Goal: Task Accomplishment & Management: Manage account settings

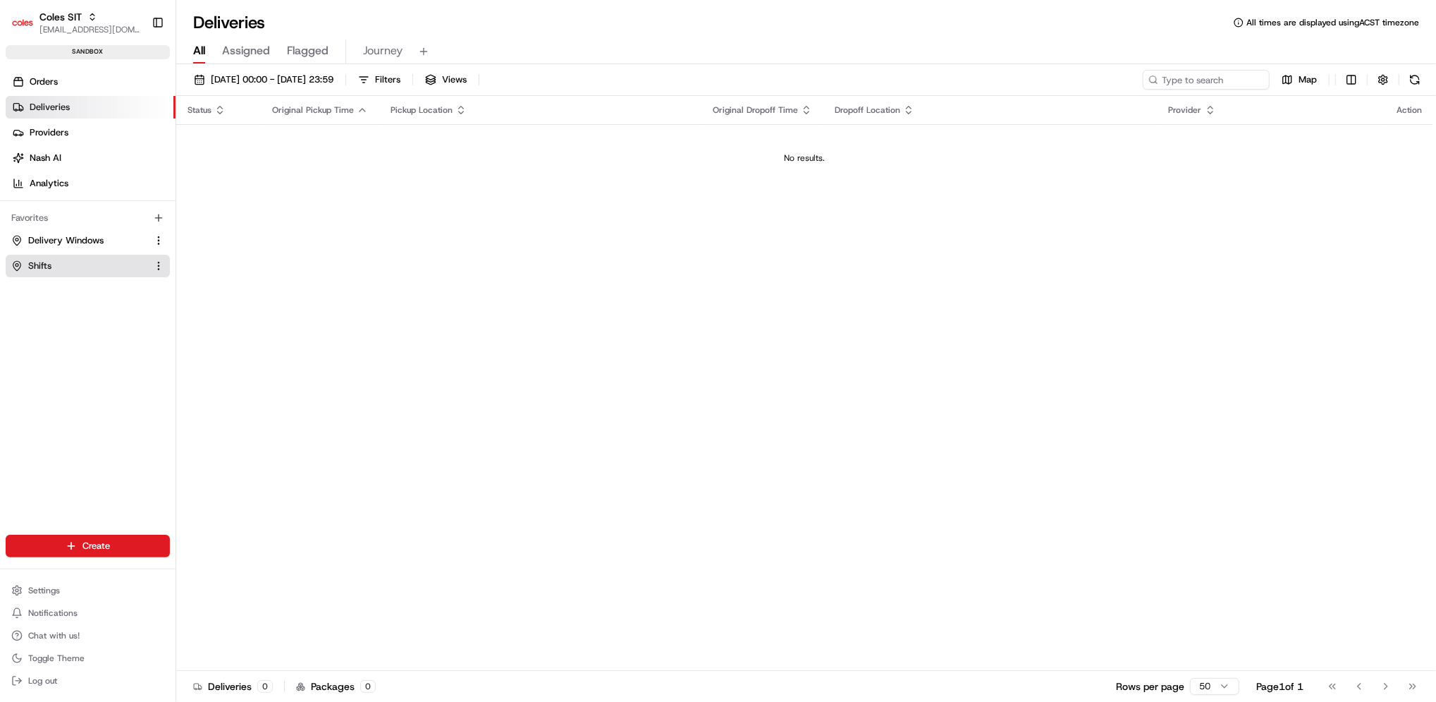
click at [95, 257] on button "Shifts" at bounding box center [88, 266] width 164 height 23
click at [39, 266] on span "Shifts" at bounding box center [39, 265] width 23 height 13
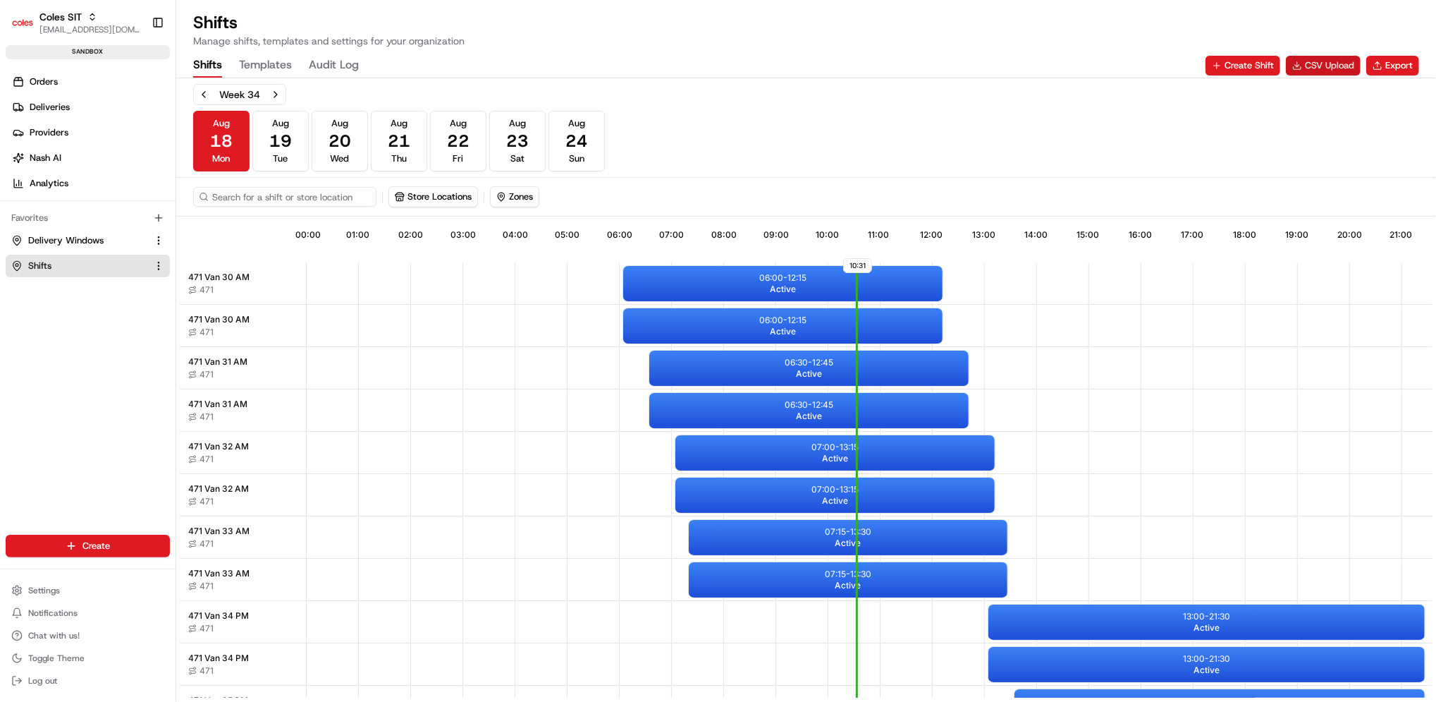
click at [1332, 59] on button "CSV Upload" at bounding box center [1323, 66] width 75 height 20
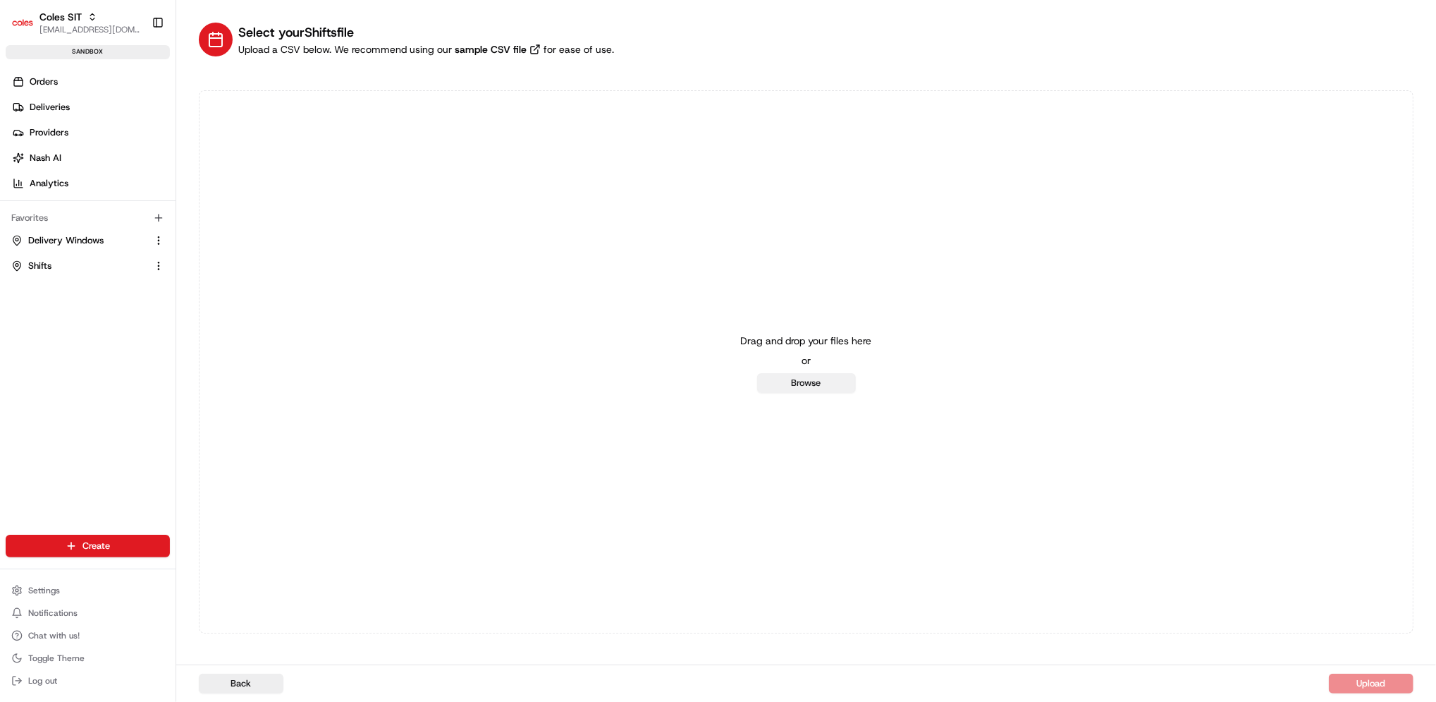
click at [797, 380] on button "Browse" at bounding box center [806, 383] width 99 height 20
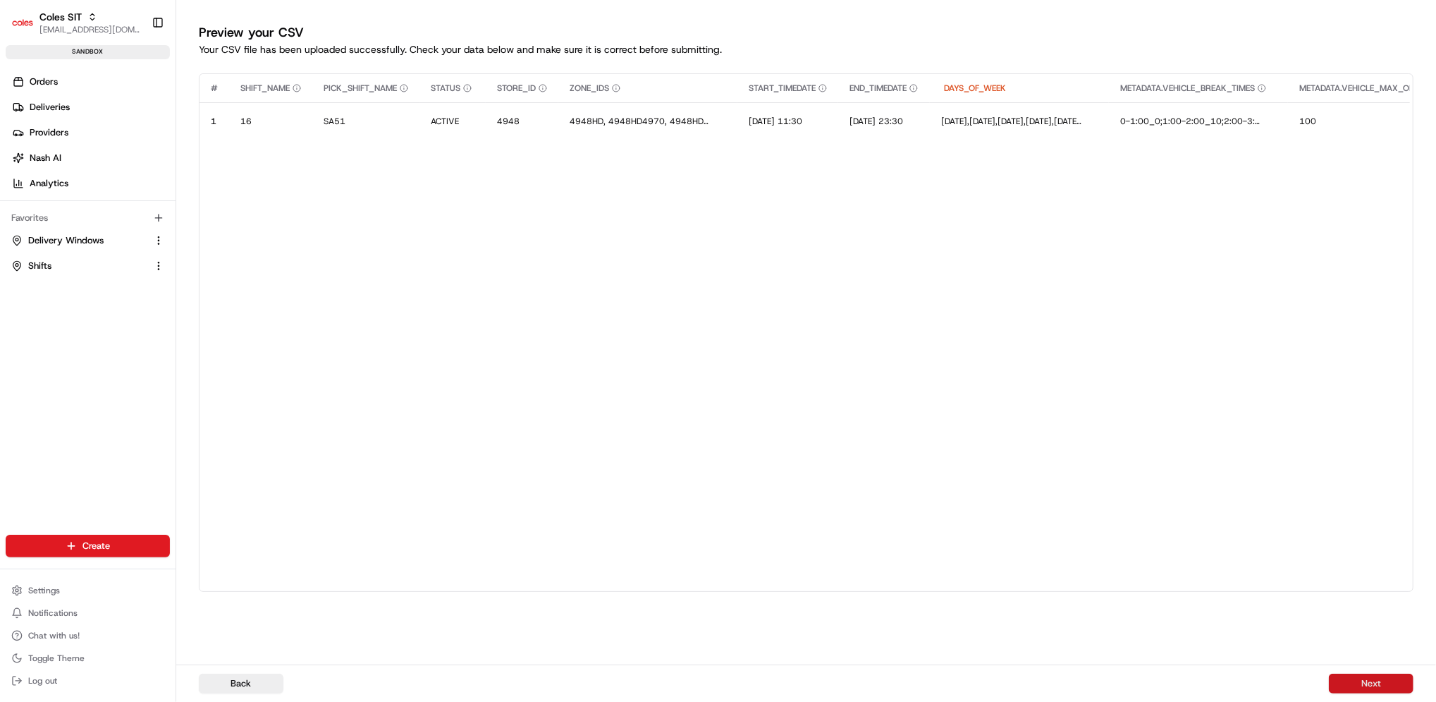
click at [1367, 675] on button "Next" at bounding box center [1371, 683] width 85 height 20
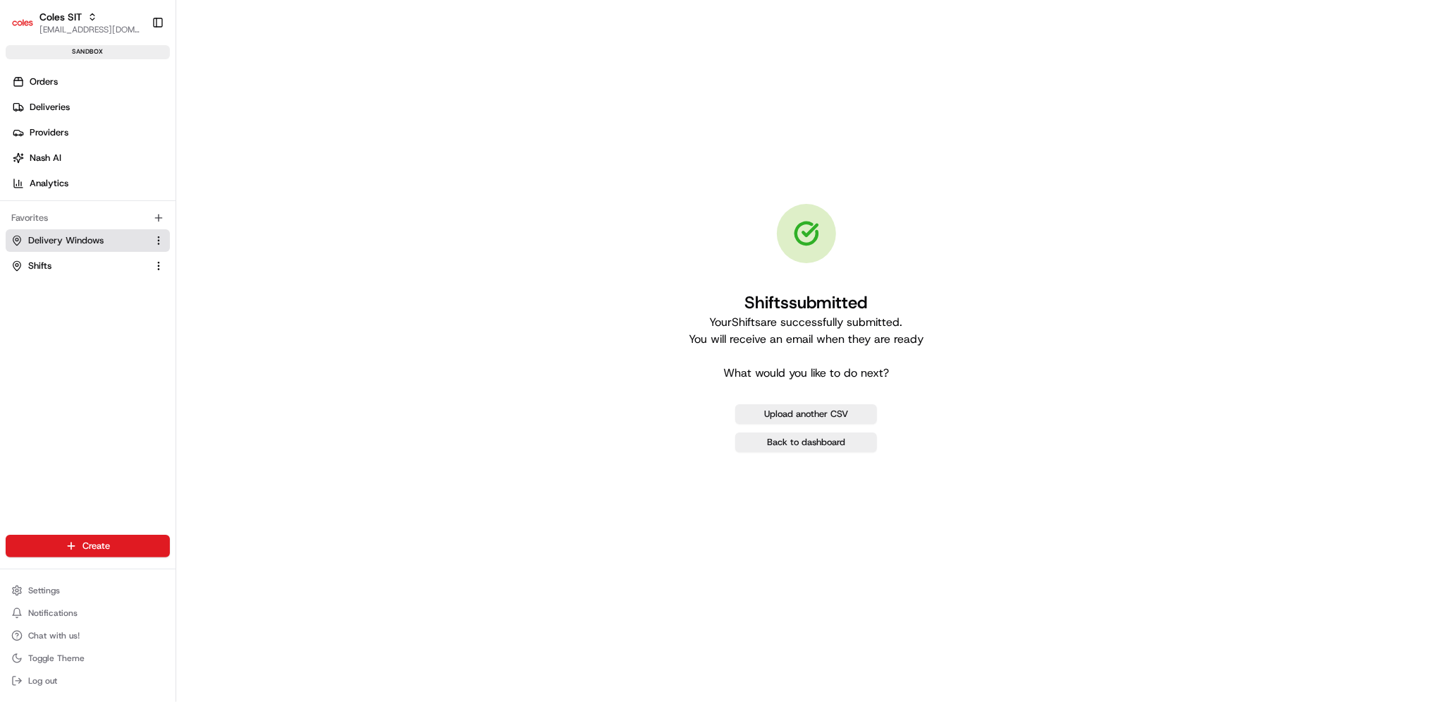
click at [89, 233] on button "Delivery Windows" at bounding box center [88, 240] width 164 height 23
click at [102, 230] on button "Delivery Windows" at bounding box center [88, 240] width 164 height 23
click at [782, 417] on button "Upload another CSV" at bounding box center [806, 414] width 142 height 20
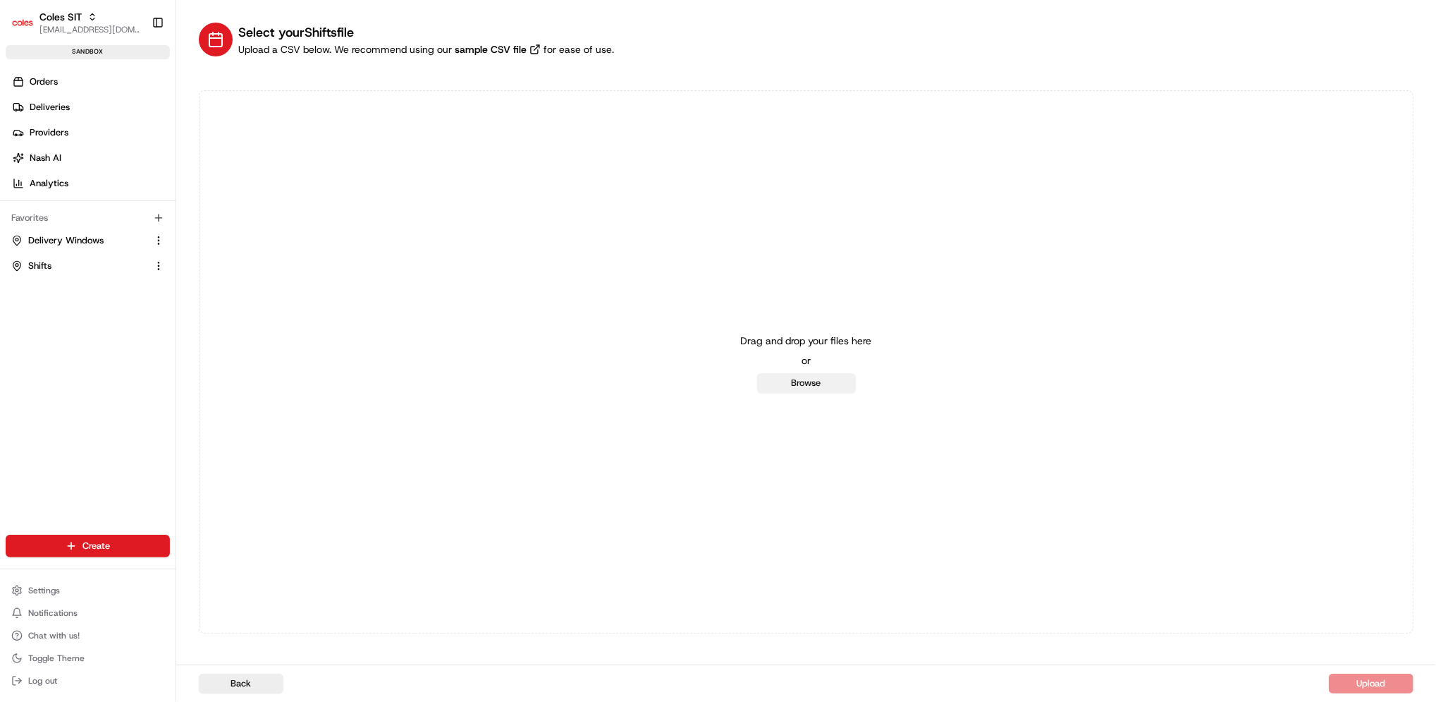
click at [819, 382] on button "Browse" at bounding box center [806, 383] width 99 height 20
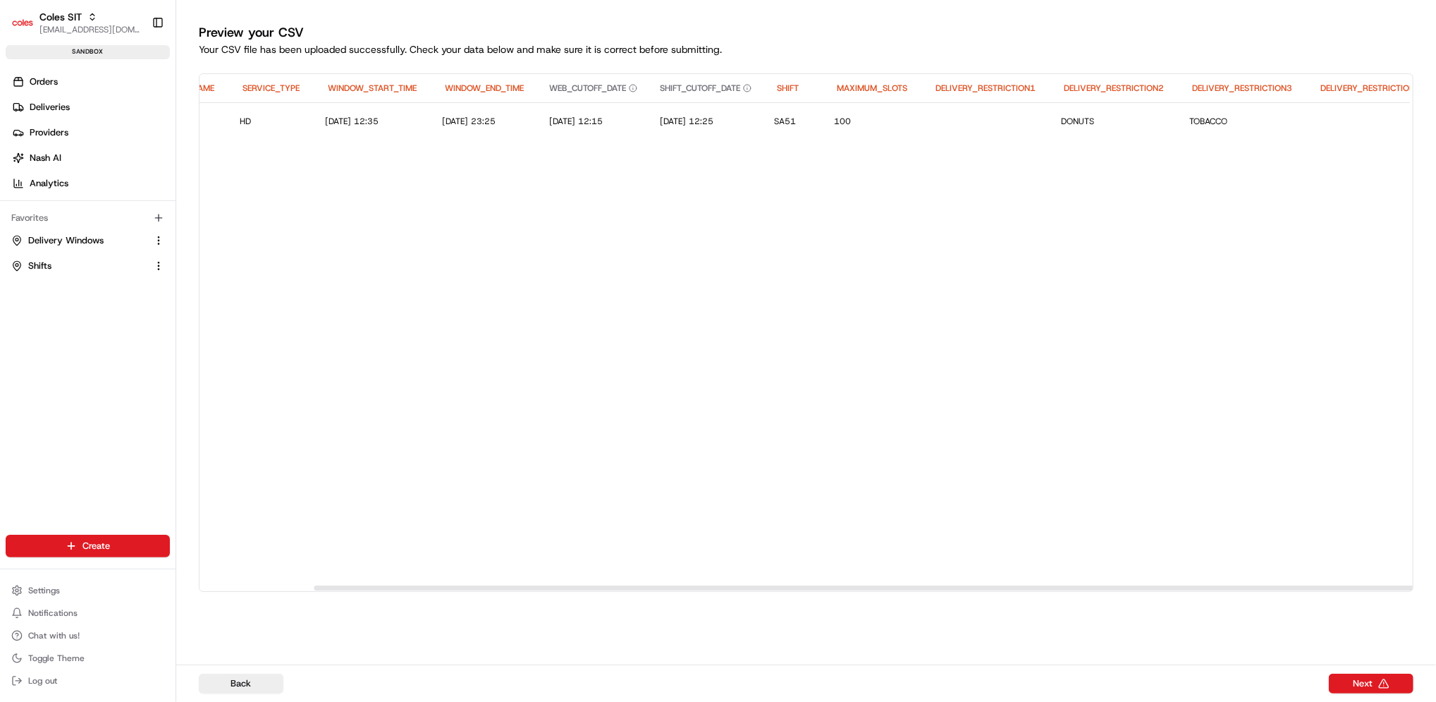
scroll to position [0, 357]
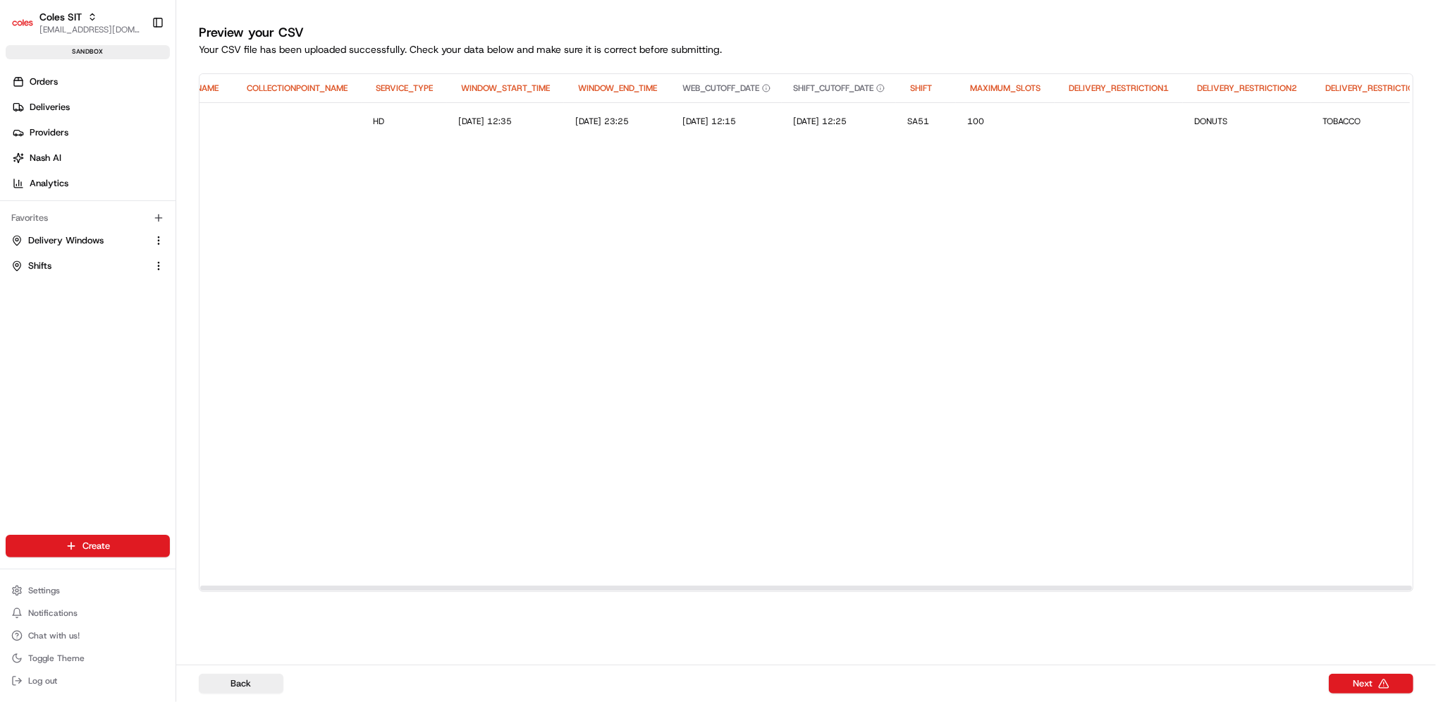
scroll to position [0, 0]
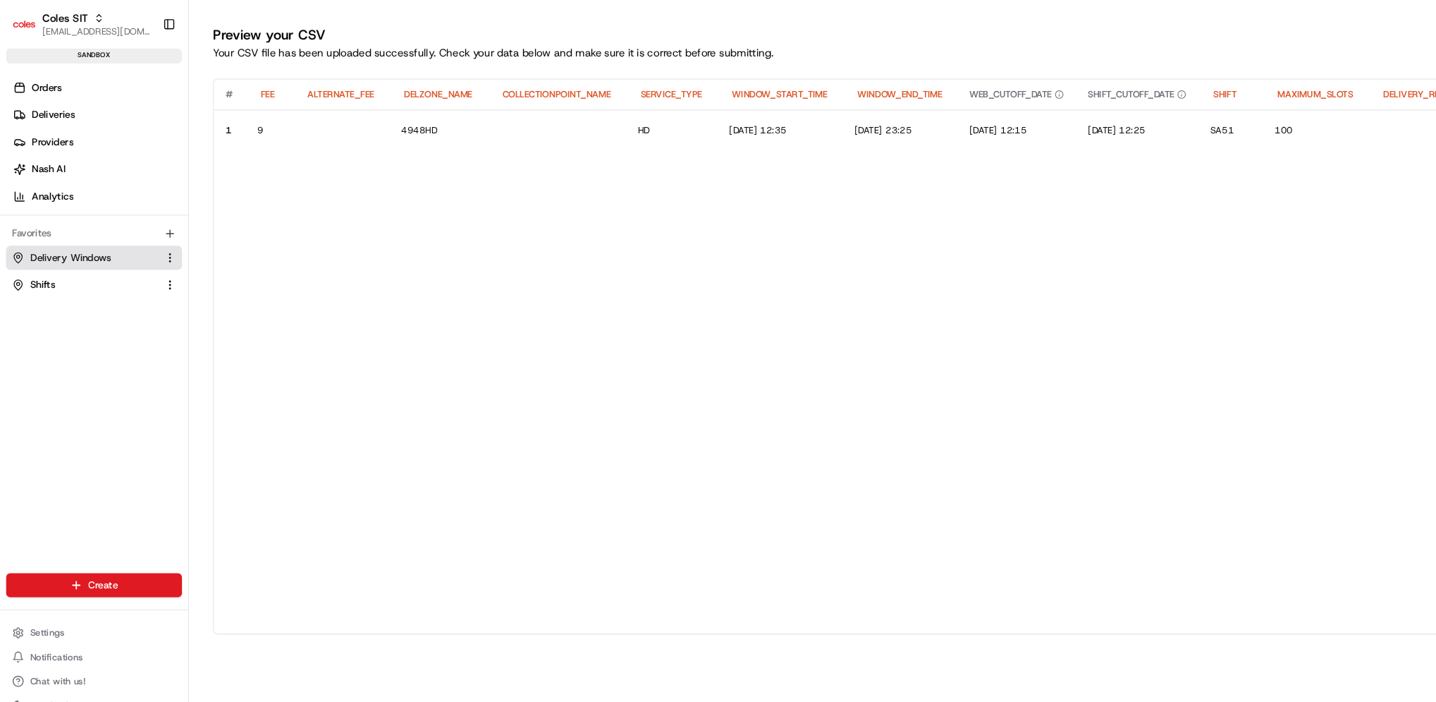
click at [78, 245] on span "Delivery Windows" at bounding box center [65, 240] width 75 height 13
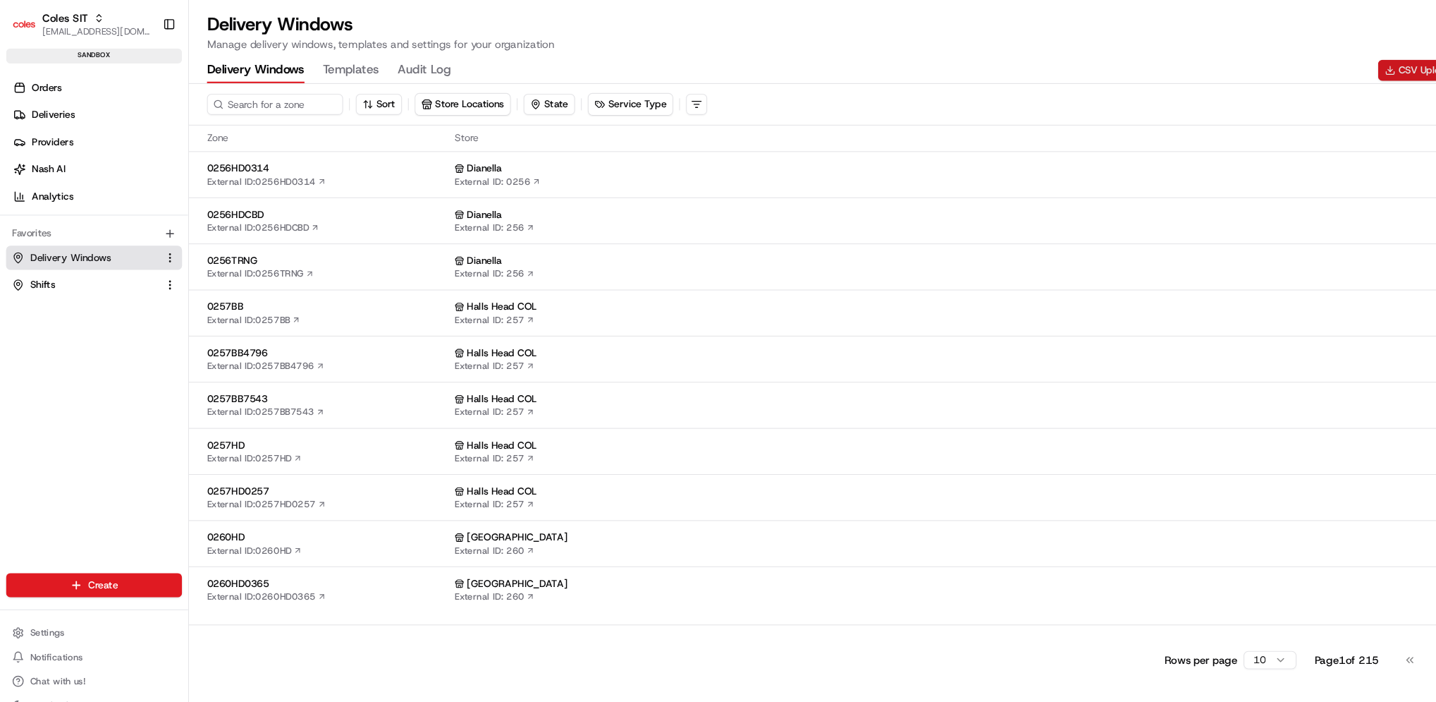
click at [1306, 66] on button "CSV Upload" at bounding box center [1323, 66] width 75 height 20
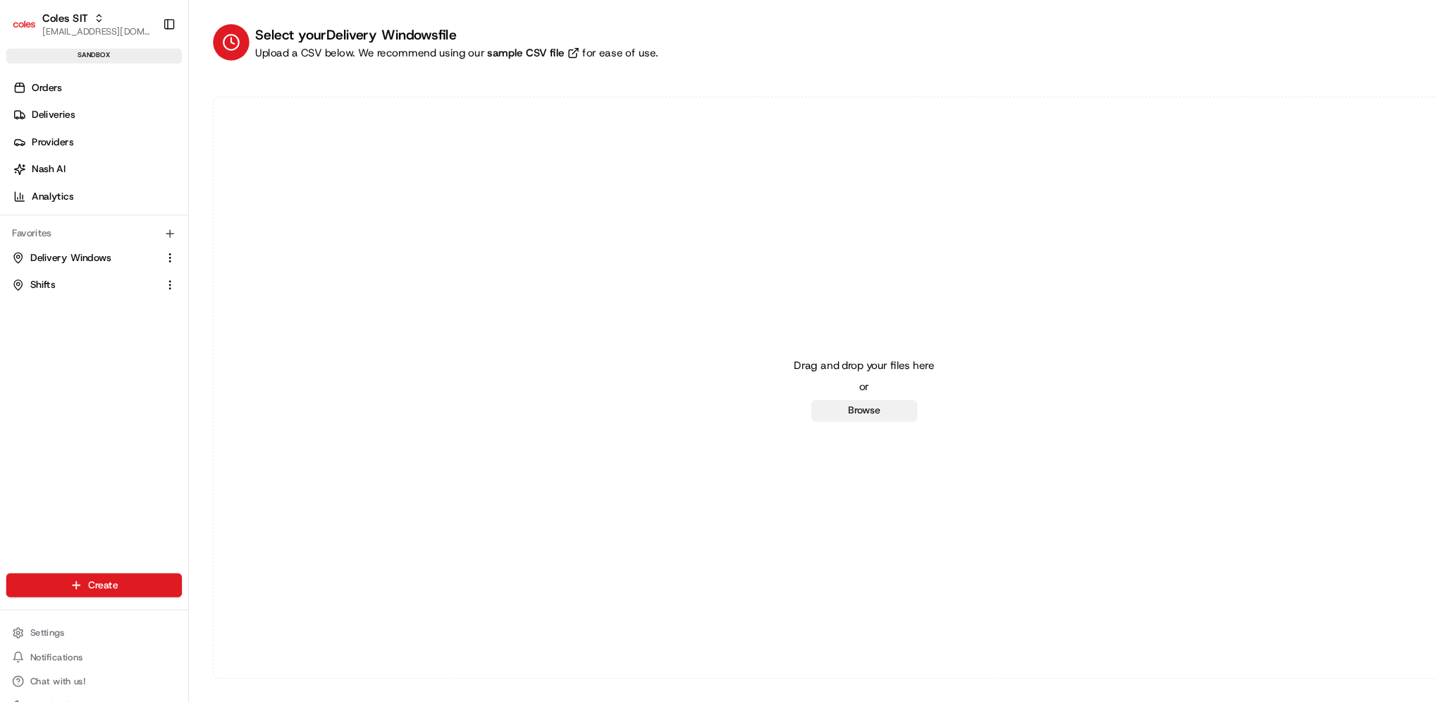
click at [810, 391] on button "Browse" at bounding box center [806, 383] width 99 height 20
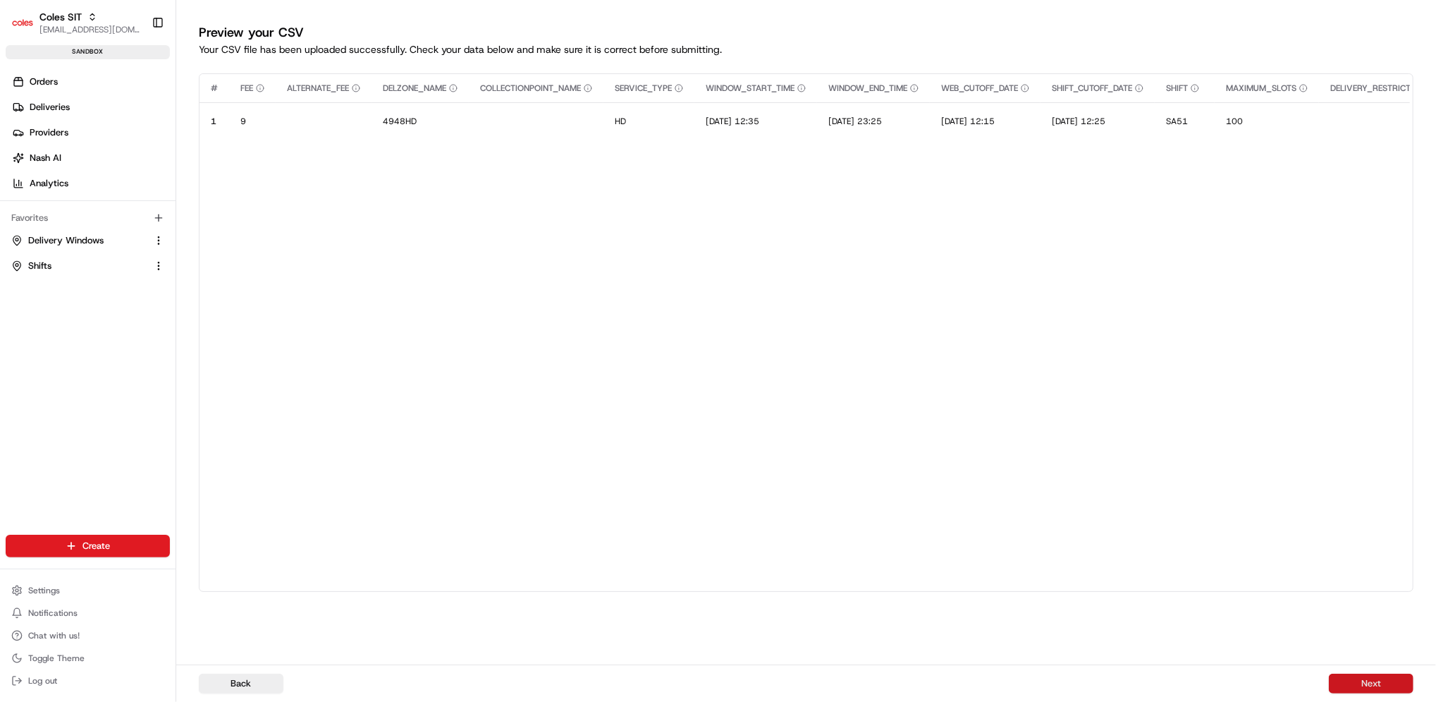
click at [1380, 680] on button "Next" at bounding box center [1371, 683] width 85 height 20
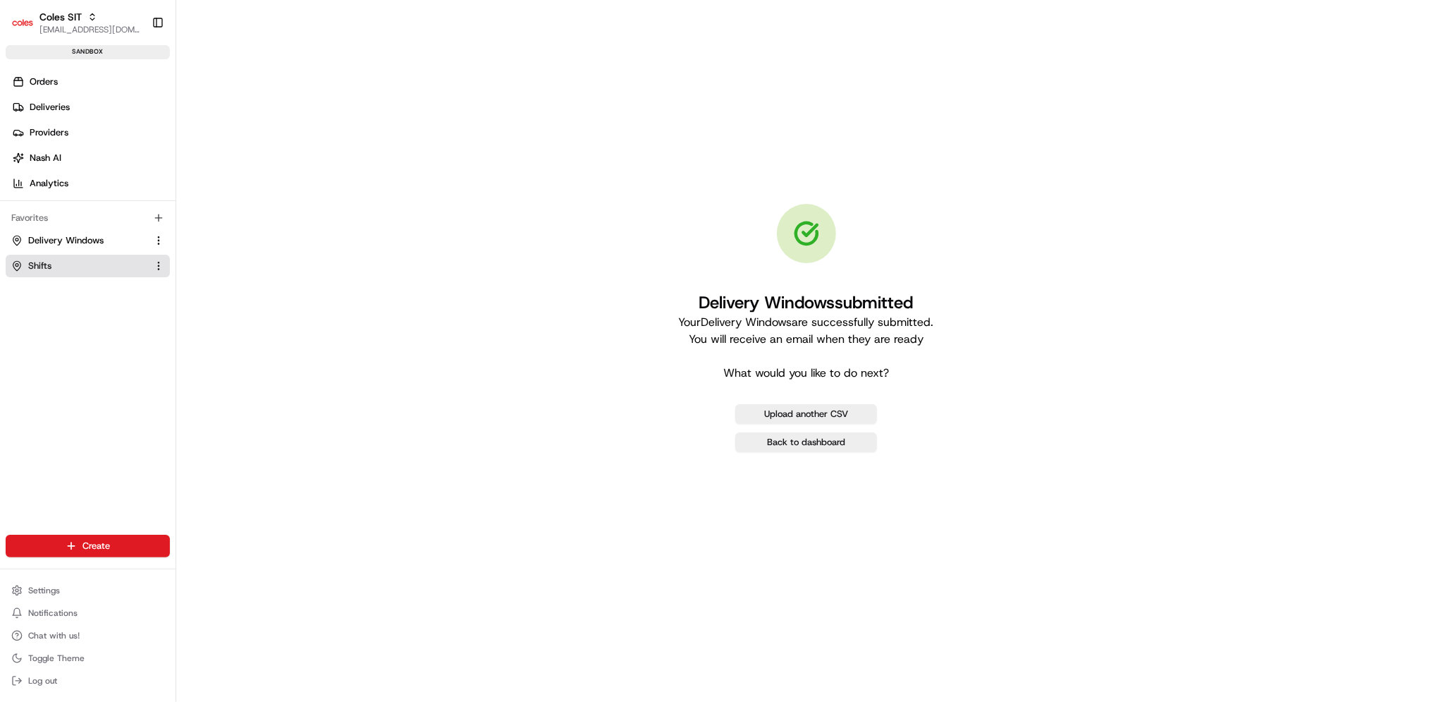
click at [28, 257] on button "Shifts" at bounding box center [88, 266] width 164 height 23
click at [56, 258] on button "Shifts" at bounding box center [88, 266] width 164 height 23
click at [38, 267] on span "Shifts" at bounding box center [39, 265] width 23 height 13
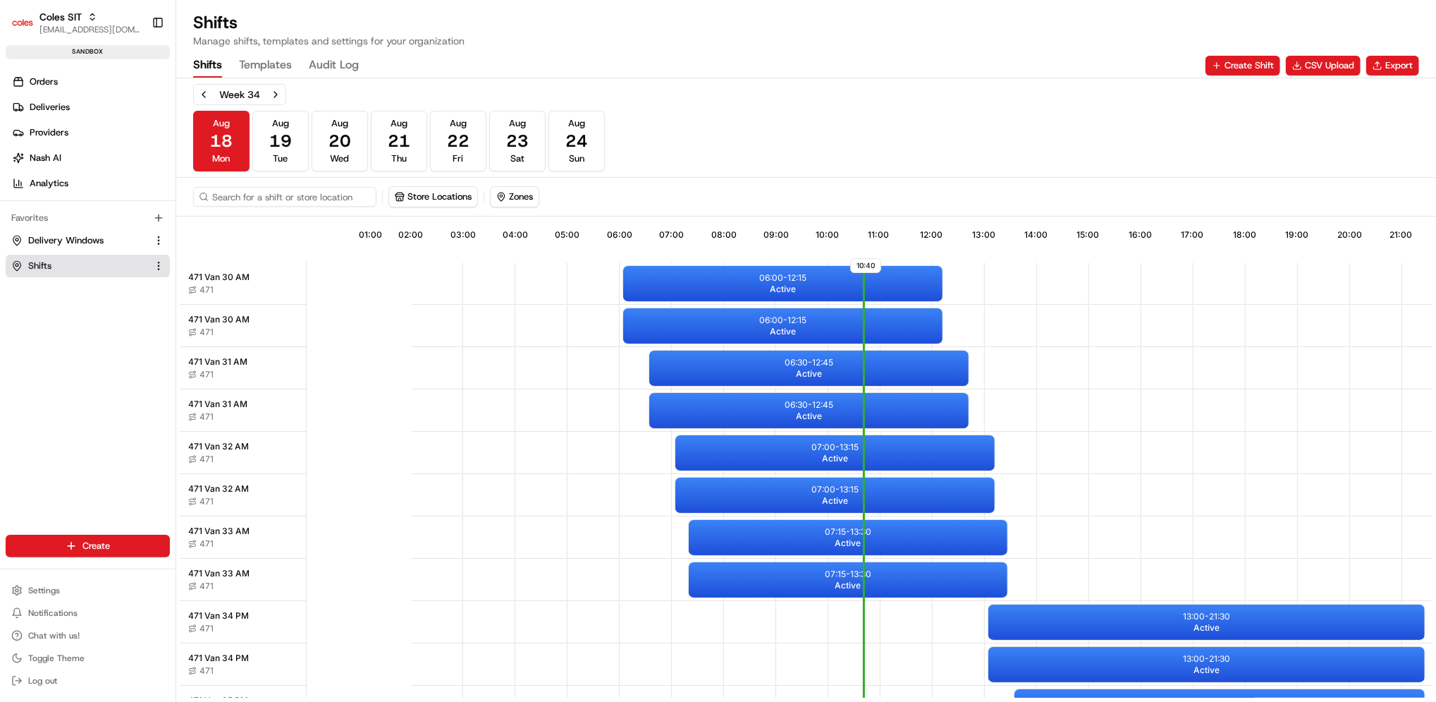
scroll to position [0, 133]
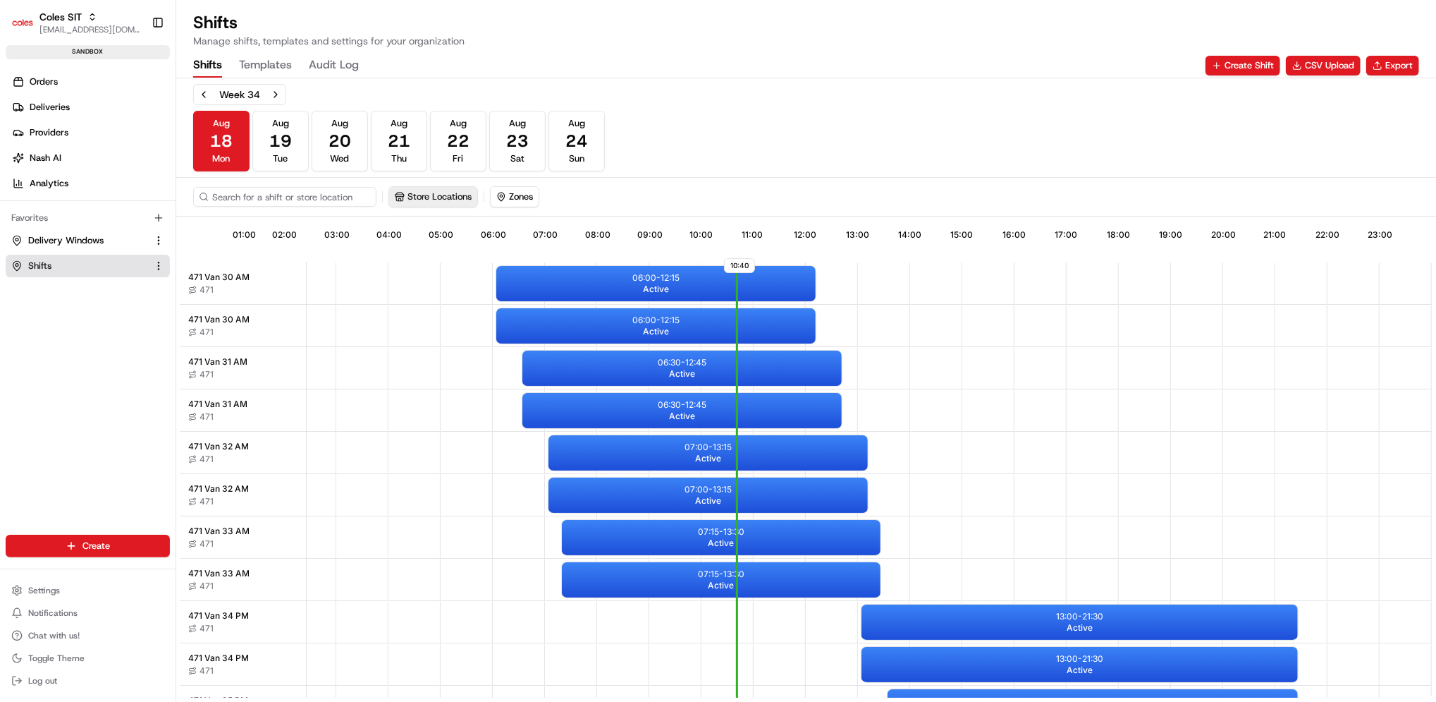
click at [440, 192] on button "Store Locations" at bounding box center [433, 197] width 88 height 20
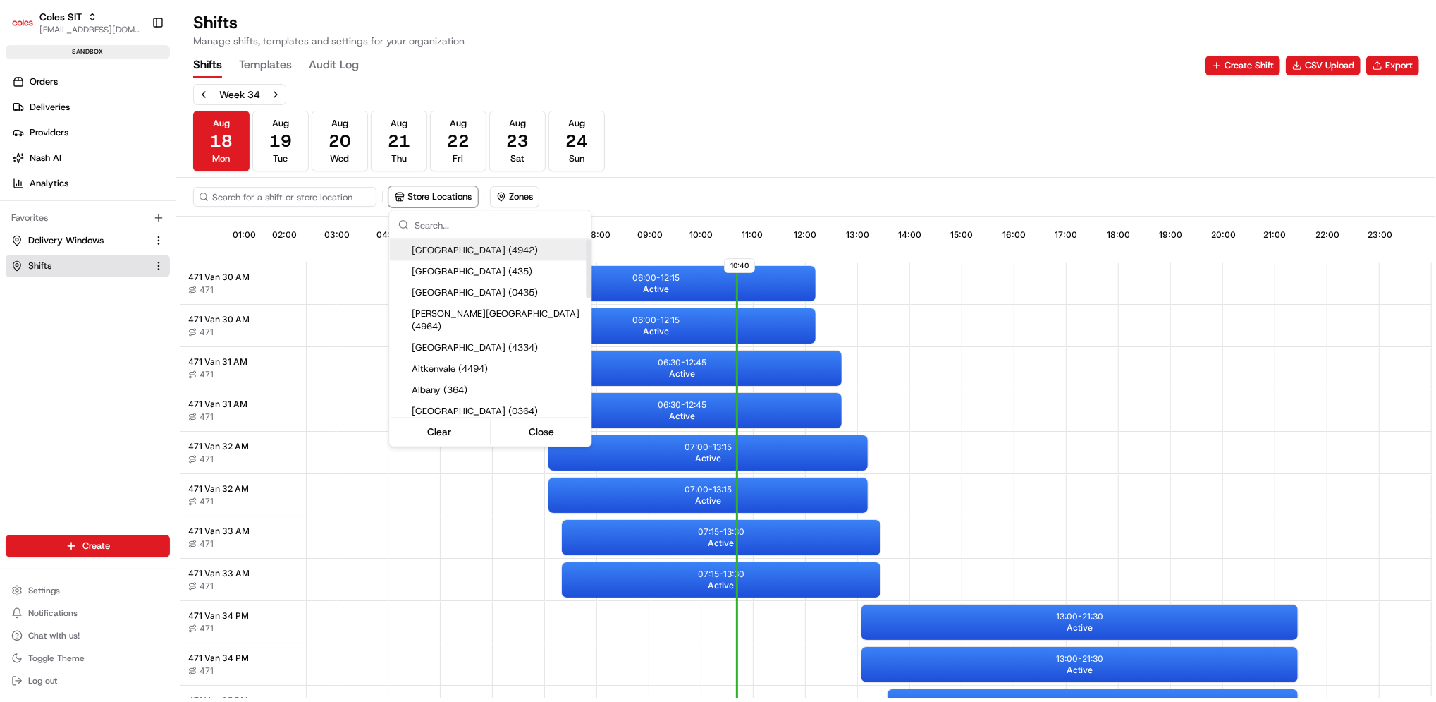
click at [471, 222] on input "text" at bounding box center [499, 225] width 168 height 28
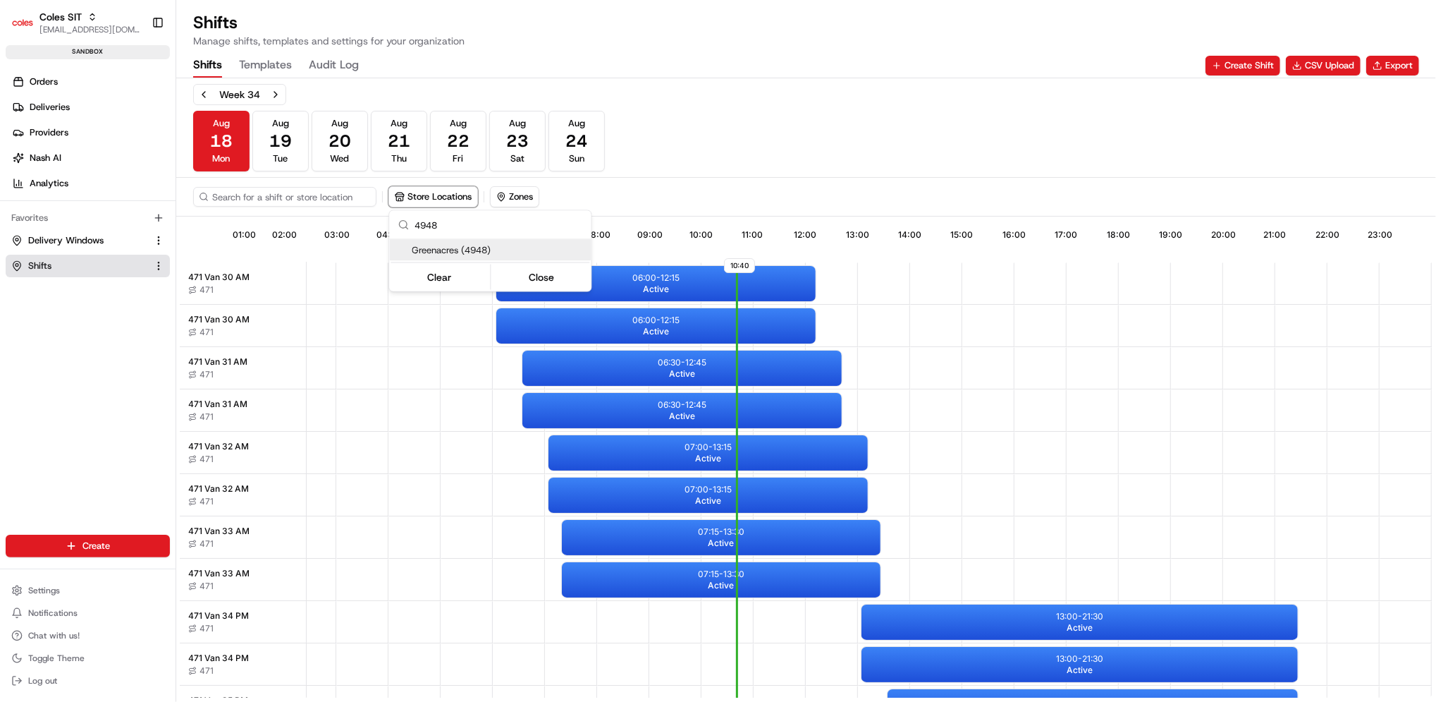
type input "4948"
click at [453, 250] on span "Greenacres (4948)" at bounding box center [498, 250] width 173 height 13
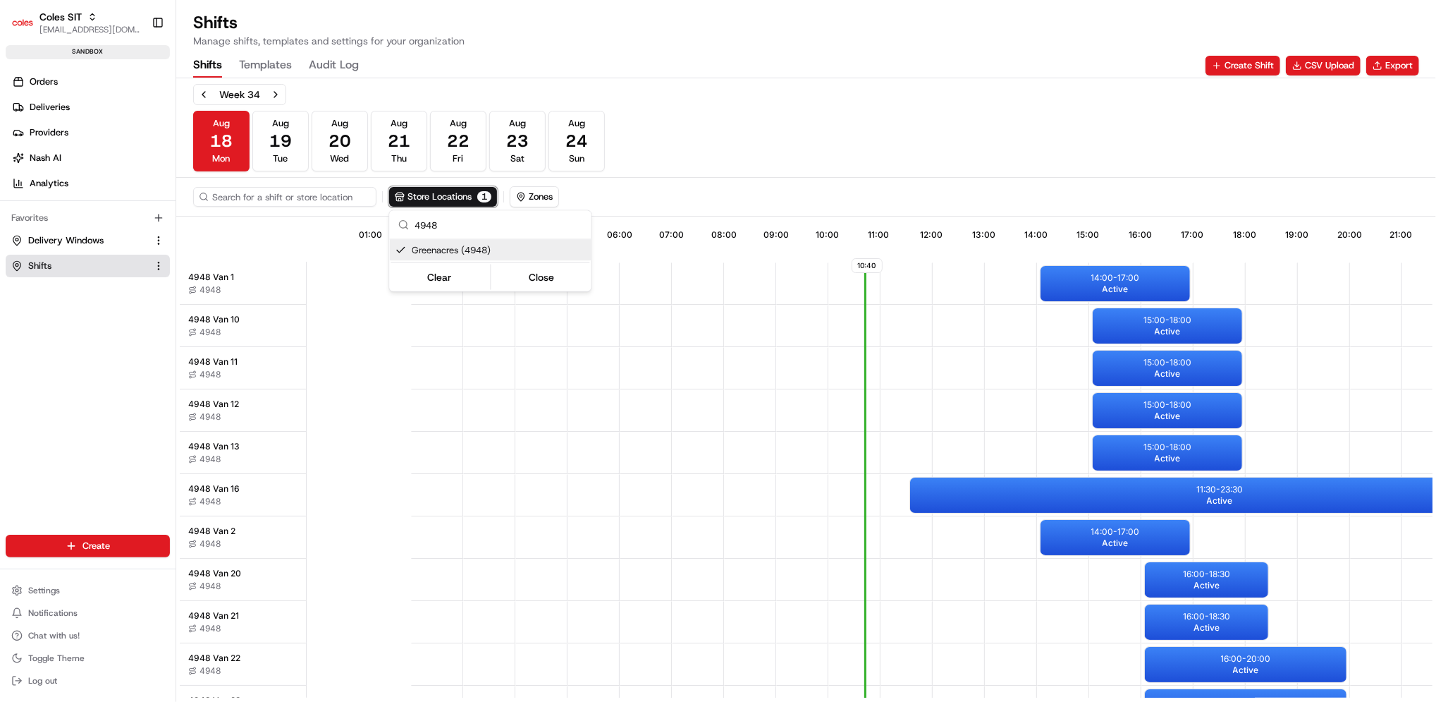
click at [769, 147] on html "Coles SIT prateekmohan.lal@coles.com.au Toggle Sidebar sandbox Orders Deliverie…" at bounding box center [718, 351] width 1436 height 702
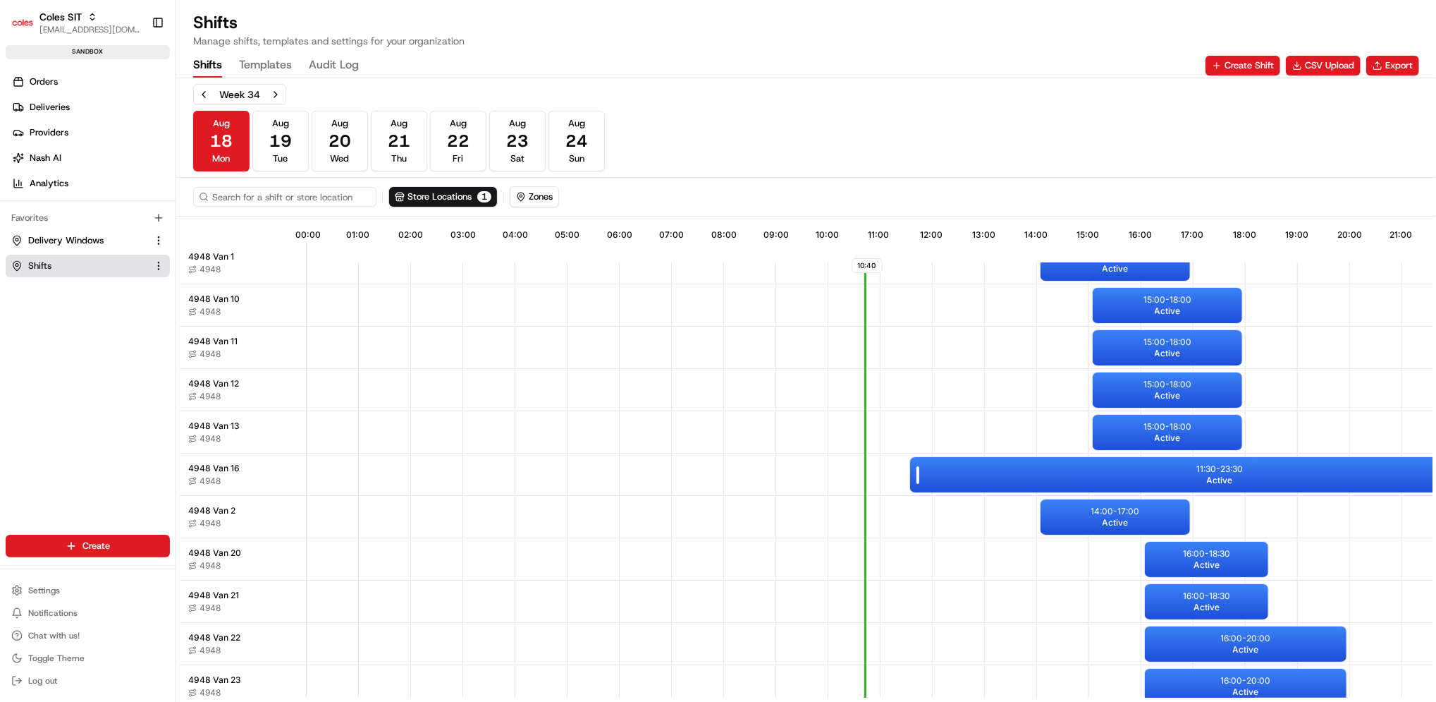
click at [1207, 472] on p "11:30 - 23:30" at bounding box center [1219, 468] width 47 height 11
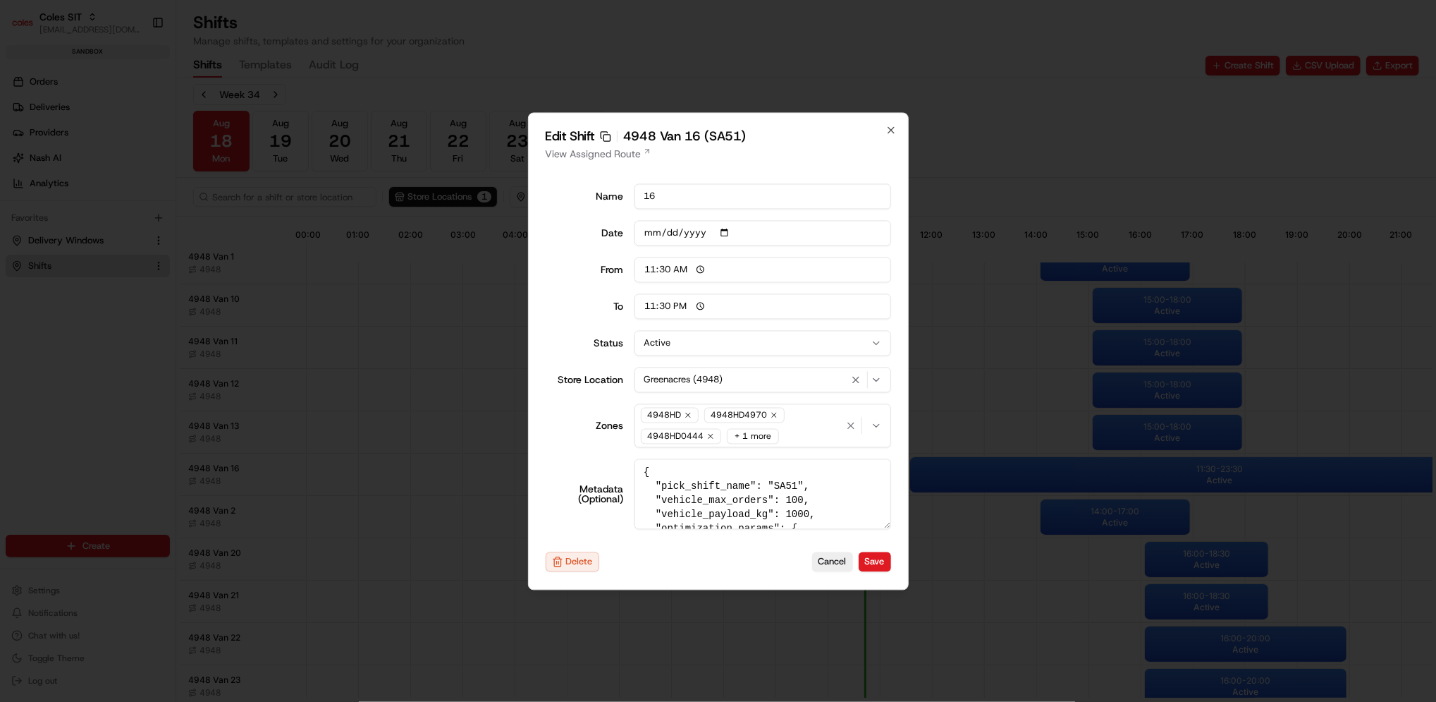
click at [677, 269] on input "11:30" at bounding box center [763, 269] width 257 height 25
click at [649, 264] on input "11:30" at bounding box center [763, 269] width 257 height 25
type input "12:35"
click at [874, 557] on button "Save" at bounding box center [875, 562] width 32 height 20
type input "06:00"
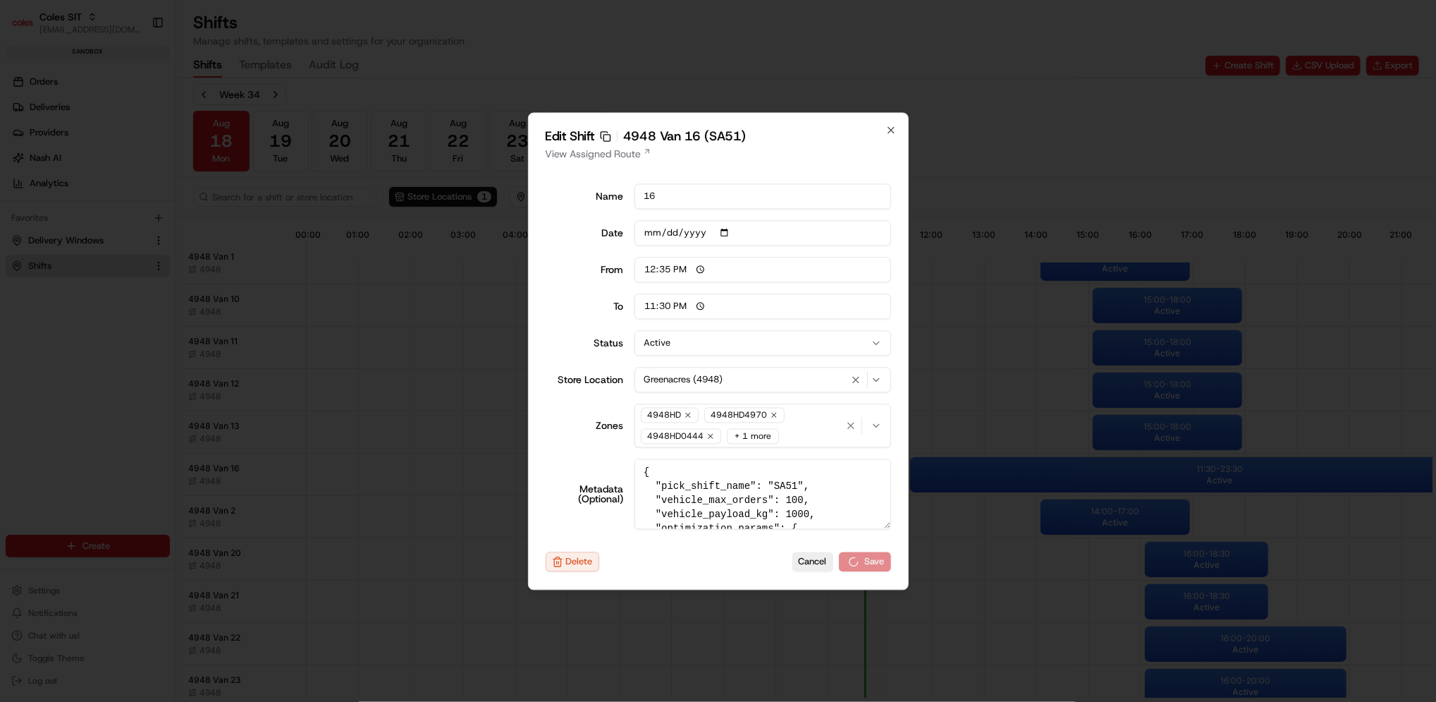
type input "14:00"
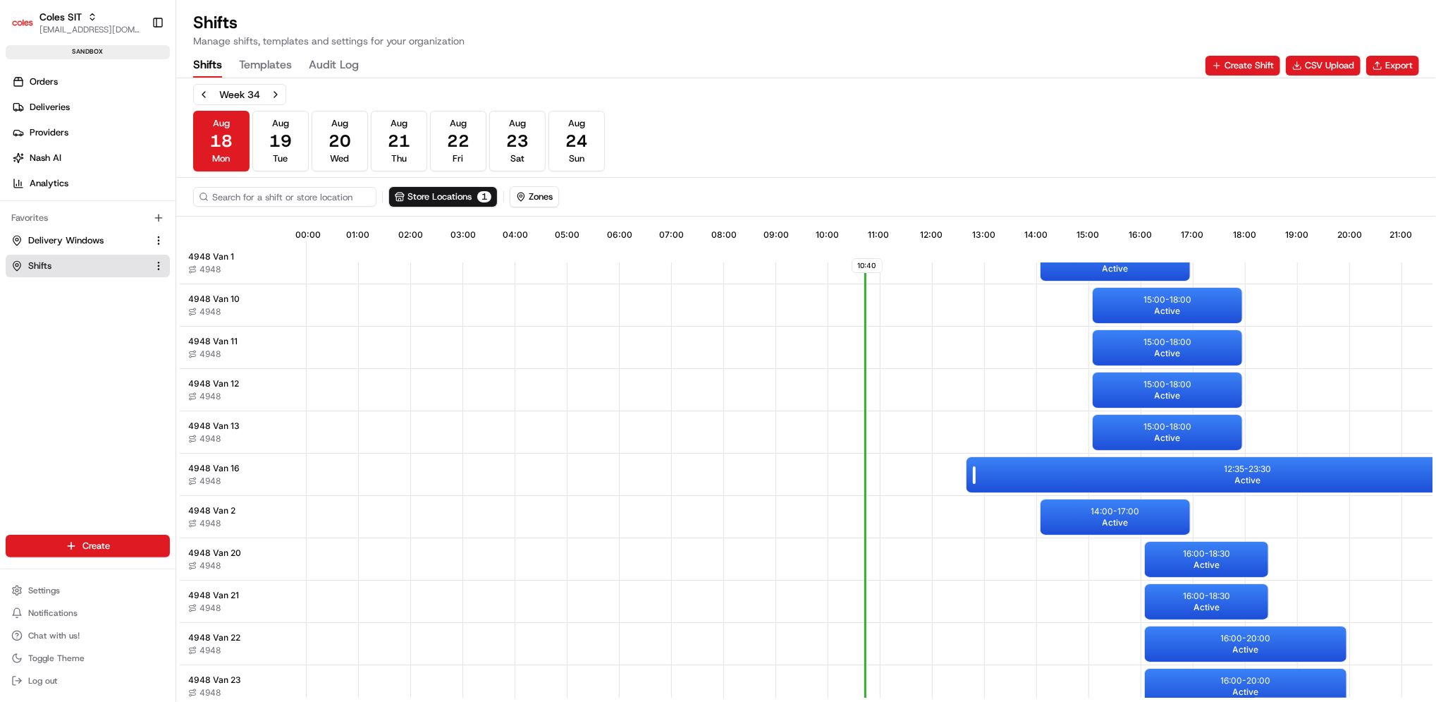
click at [1114, 468] on div "12:35 - 23:30 Active" at bounding box center [1248, 474] width 563 height 35
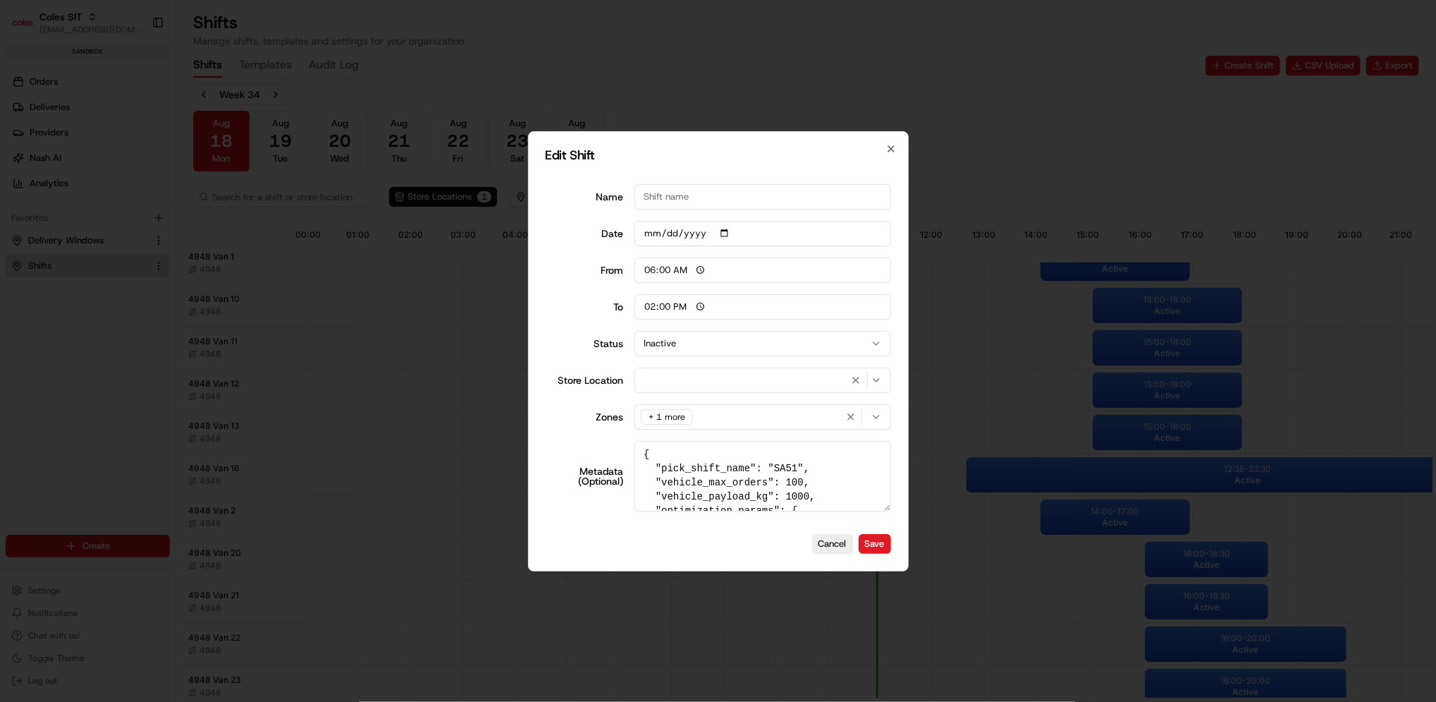
type input "06:00"
type input "14:00"
click at [426, 335] on div at bounding box center [718, 351] width 1436 height 702
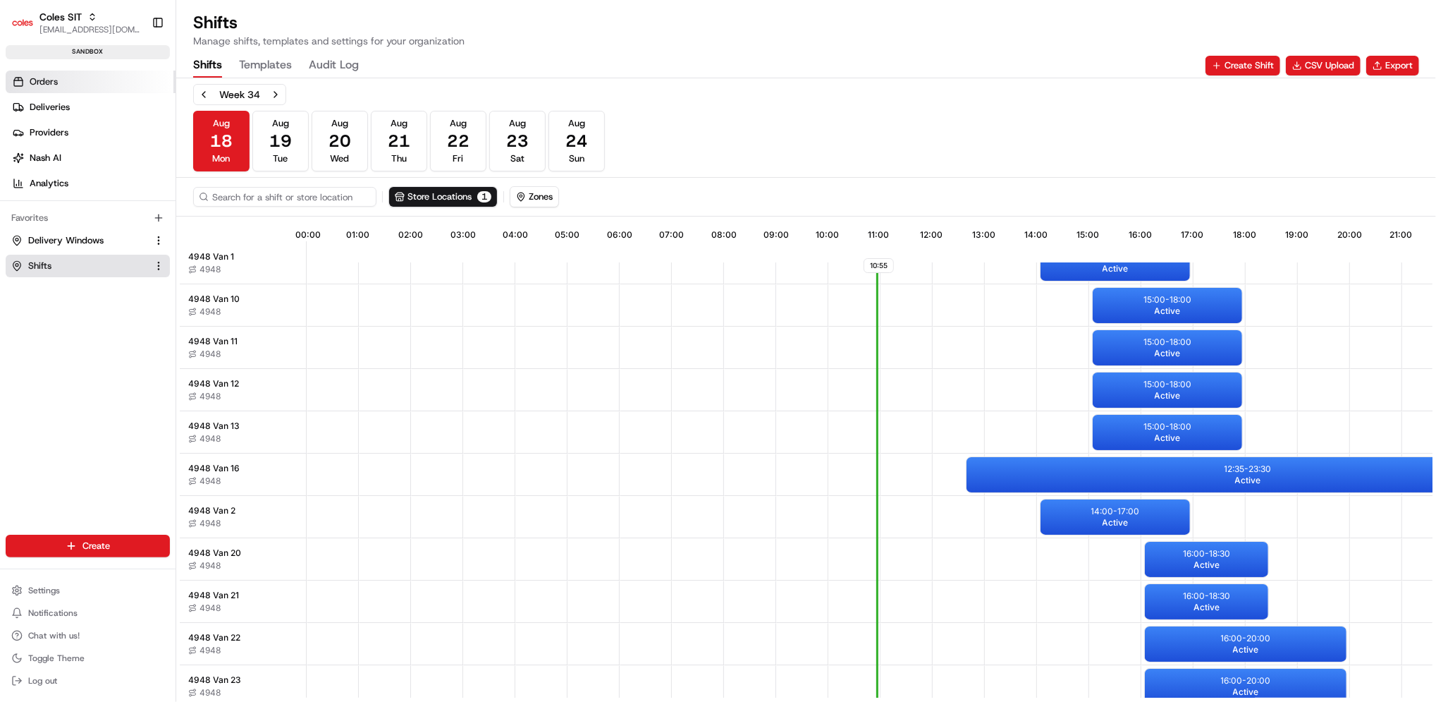
click at [61, 82] on link "Orders" at bounding box center [91, 82] width 170 height 23
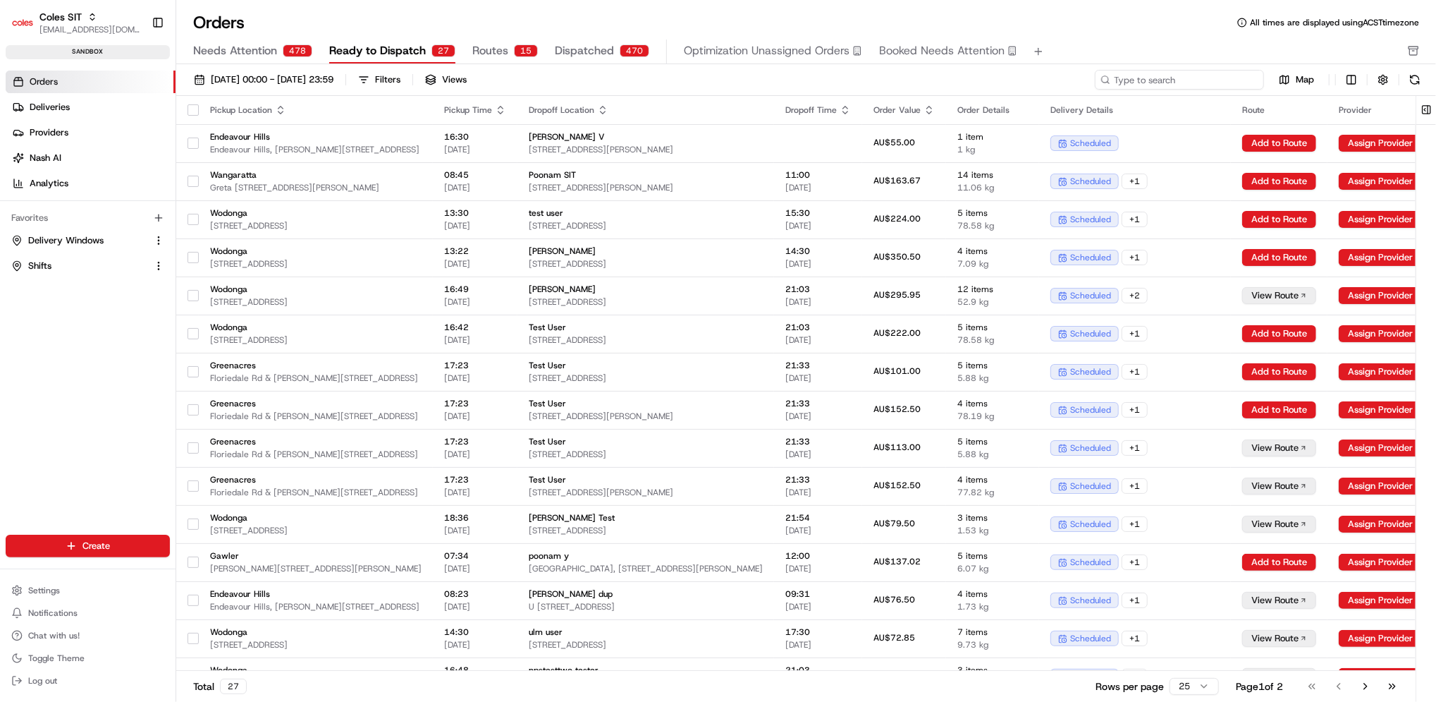
click at [1199, 72] on input at bounding box center [1179, 80] width 169 height 20
paste input "216613161"
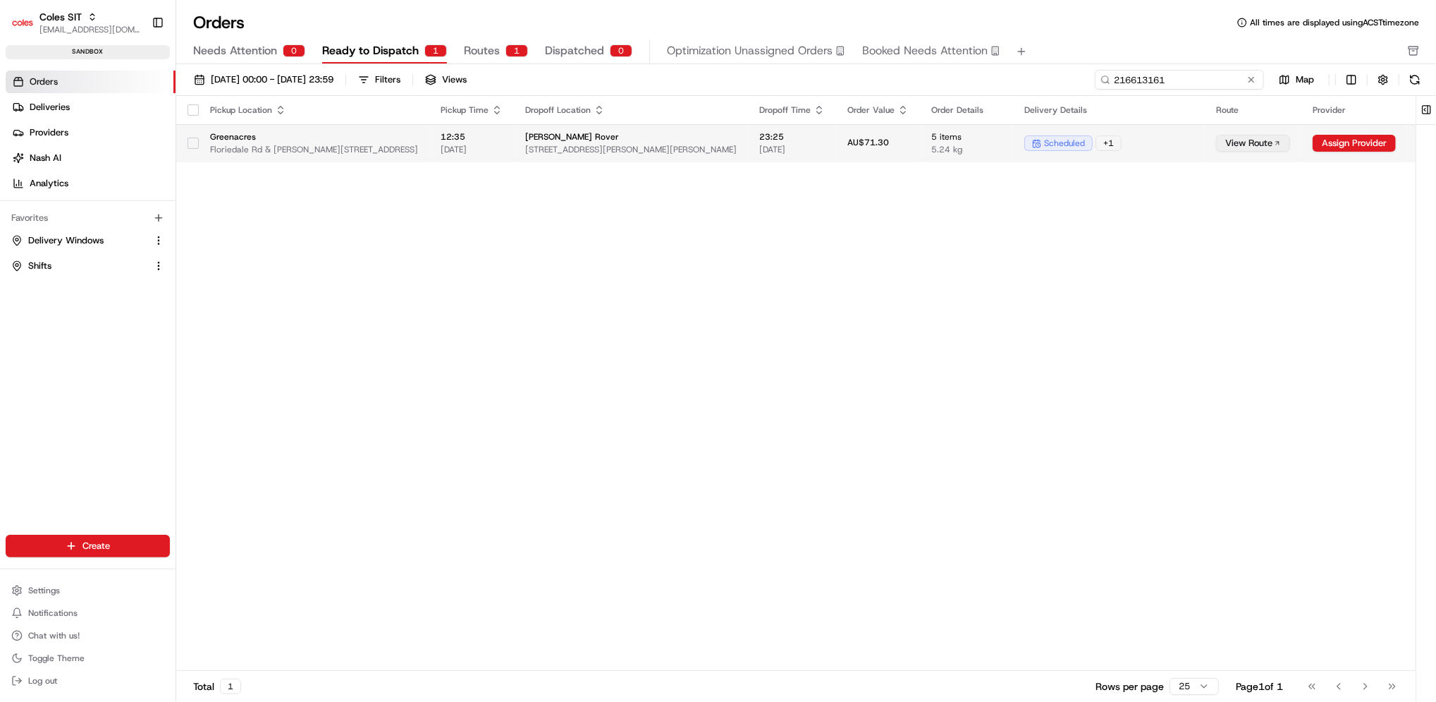
type input "216613161"
click at [1232, 144] on button "View Route" at bounding box center [1253, 143] width 74 height 17
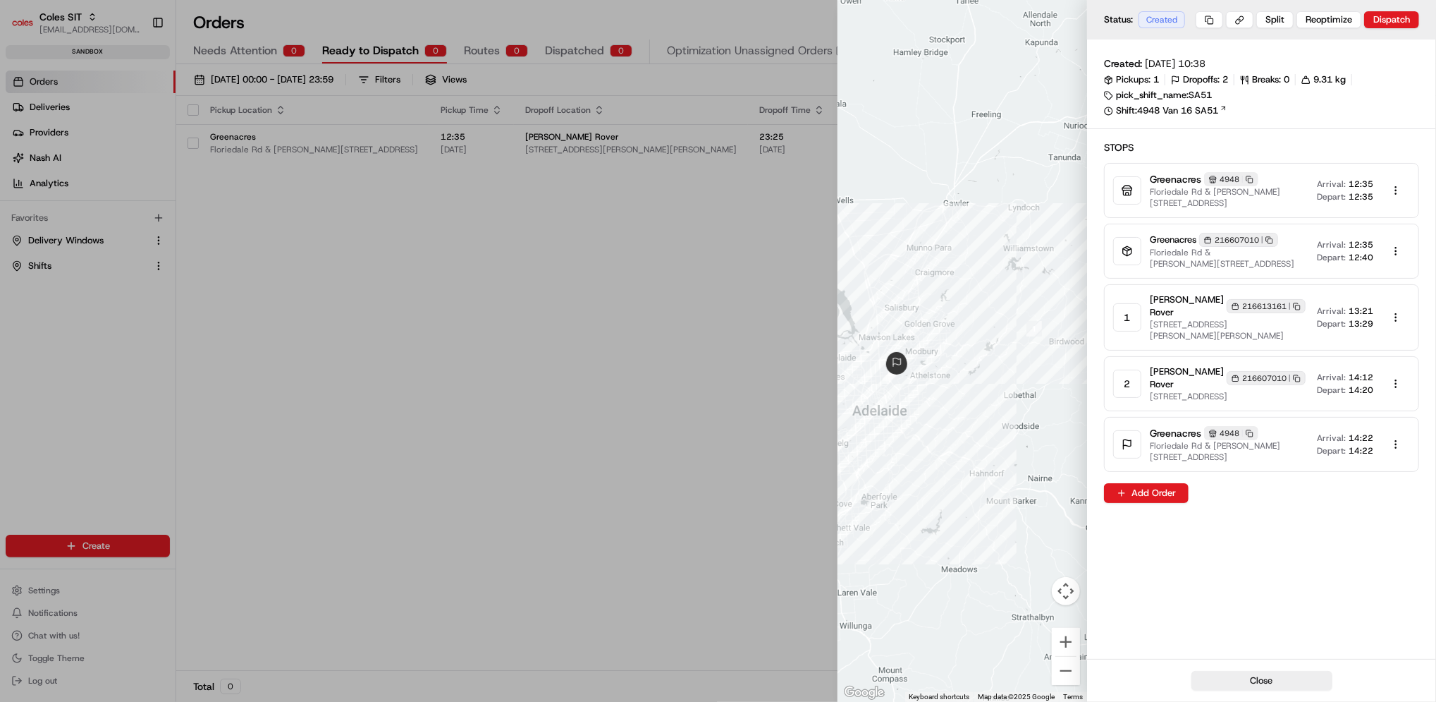
click at [531, 690] on div at bounding box center [718, 351] width 1436 height 702
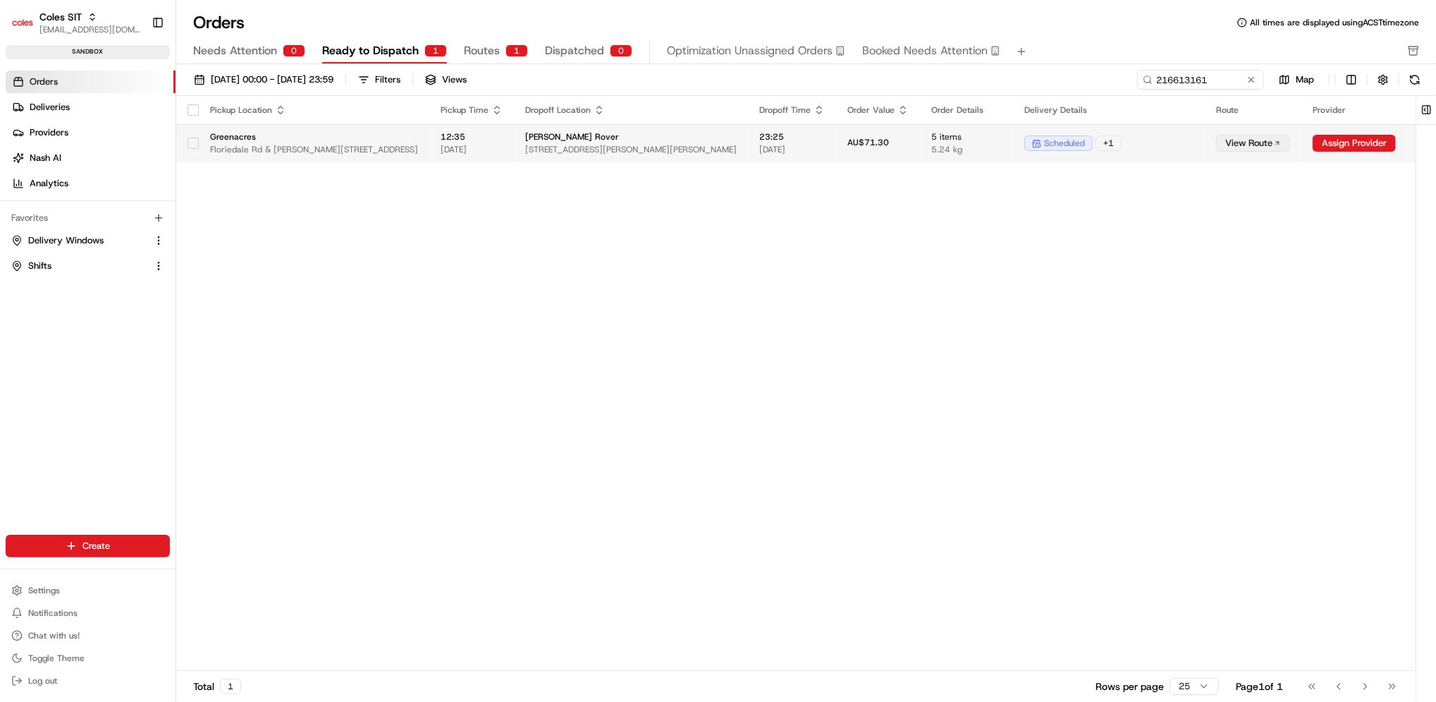
click at [1238, 145] on button "View Route" at bounding box center [1253, 143] width 74 height 17
click at [1230, 143] on button "View Route" at bounding box center [1253, 143] width 74 height 17
click at [1216, 145] on button "View Route" at bounding box center [1253, 143] width 74 height 17
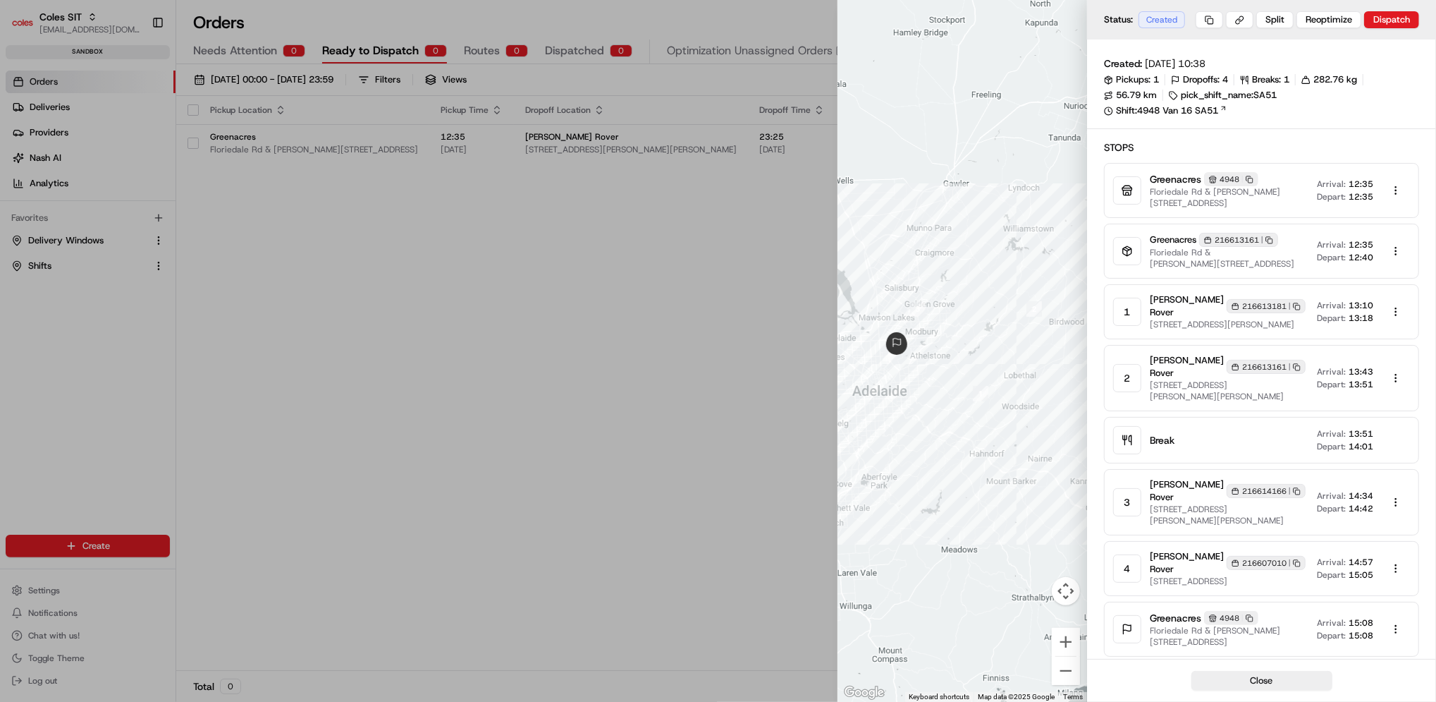
scroll to position [24, 0]
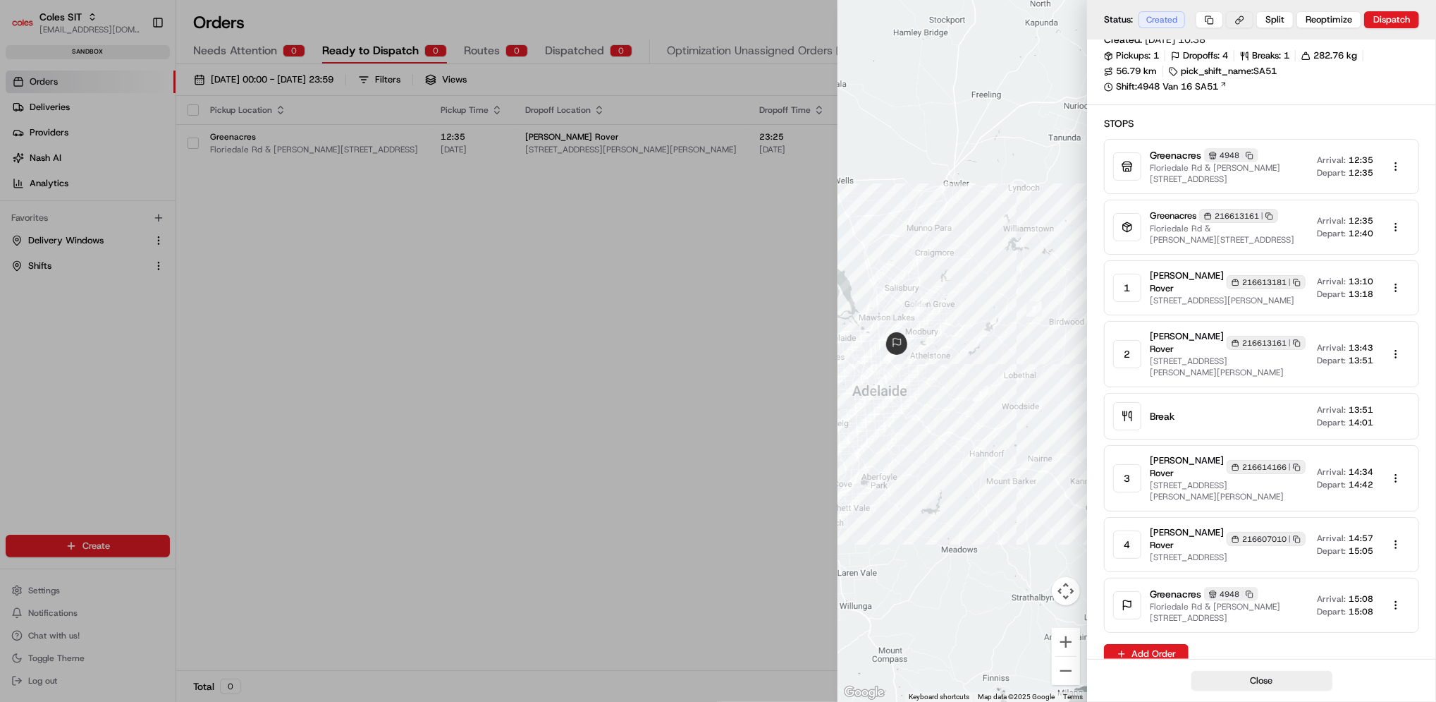
click at [1244, 25] on button at bounding box center [1239, 19] width 27 height 17
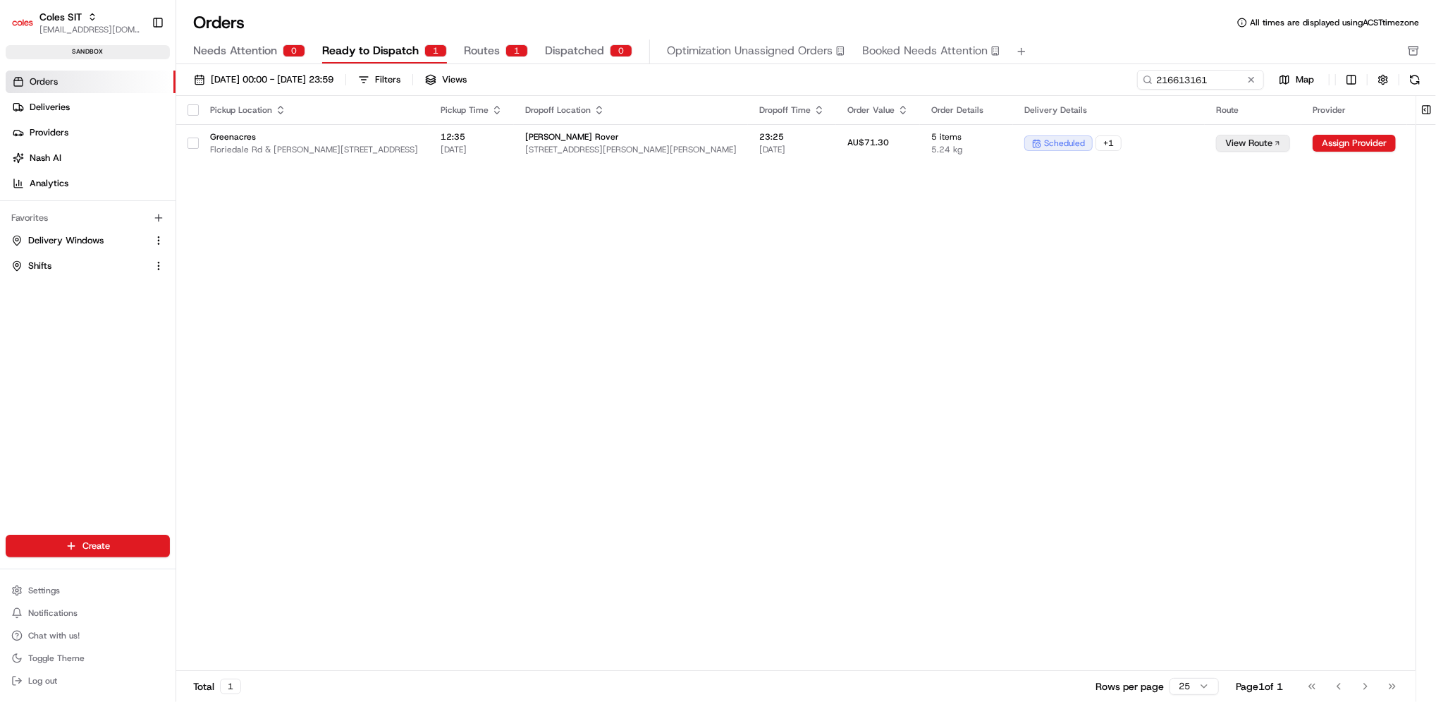
scroll to position [0, 10]
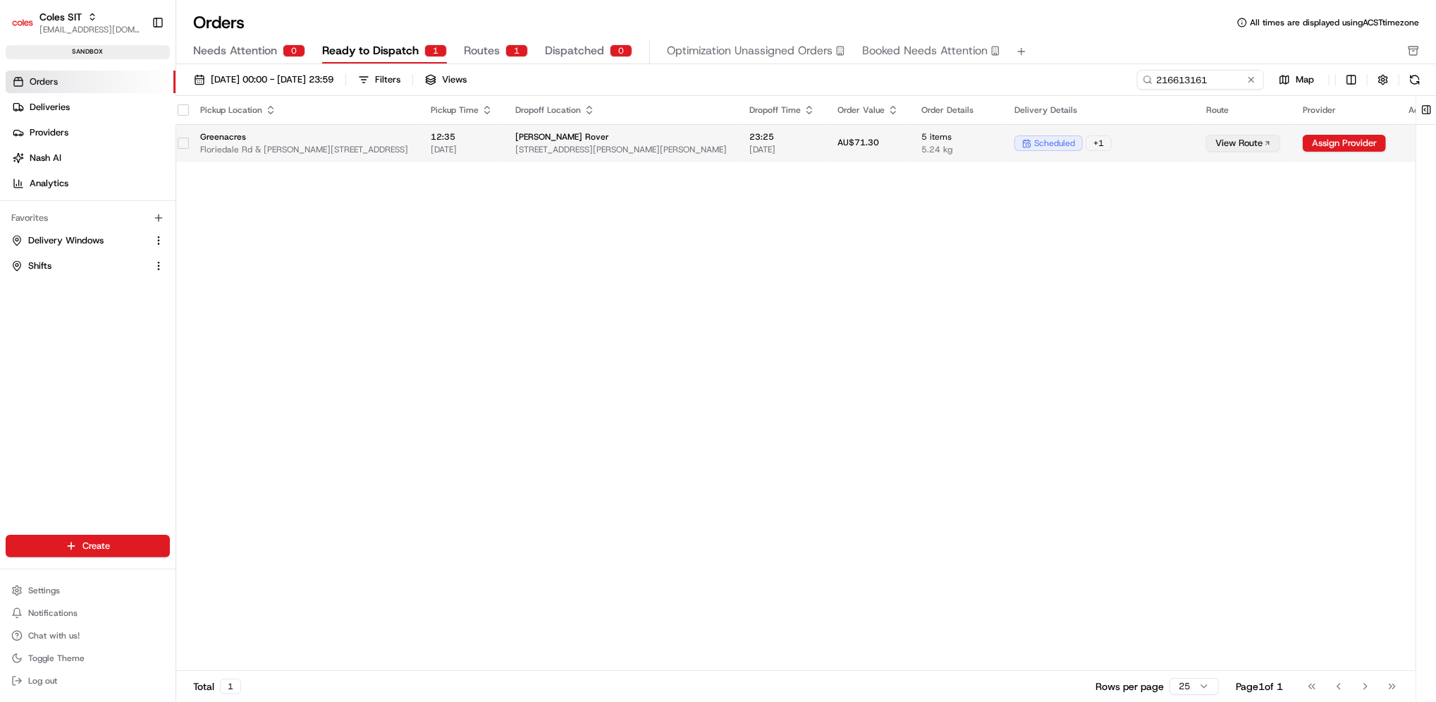
click at [1217, 145] on button "View Route" at bounding box center [1243, 143] width 74 height 17
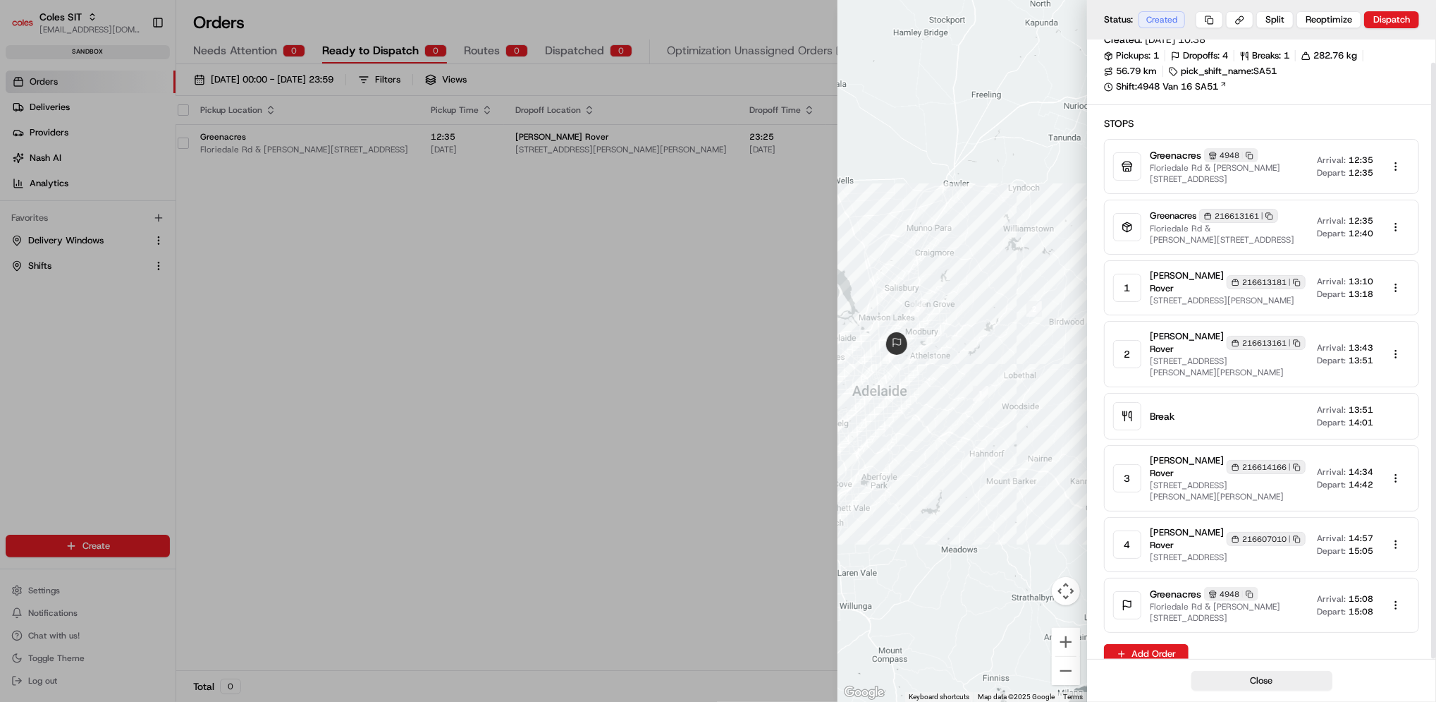
scroll to position [0, 0]
